Goal: Transaction & Acquisition: Purchase product/service

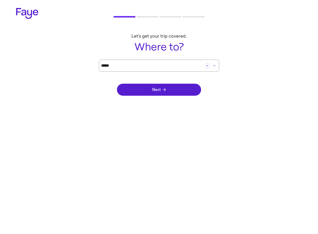
click at [25, 11] on icon at bounding box center [27, 13] width 22 height 11
click at [18, 13] on icon at bounding box center [27, 13] width 22 height 11
click at [23, 10] on icon at bounding box center [27, 13] width 22 height 11
click at [27, 12] on icon at bounding box center [27, 13] width 22 height 11
